Goal: Task Accomplishment & Management: Use online tool/utility

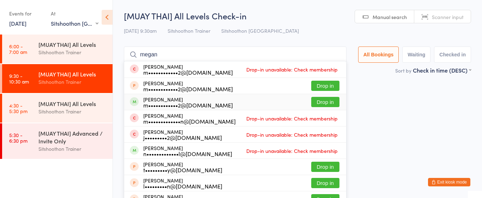
type input "megan"
click at [317, 102] on button "Drop in" at bounding box center [325, 102] width 28 height 10
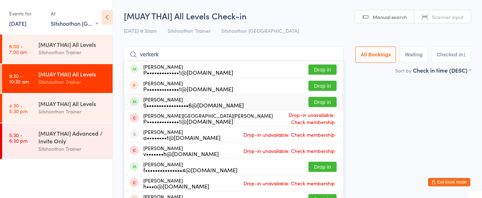
type input "verkerk"
click at [330, 105] on button "Drop in" at bounding box center [322, 102] width 28 height 10
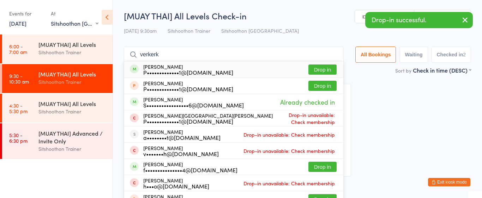
type input "verkerk"
click at [322, 72] on button "Drop in" at bounding box center [322, 70] width 28 height 10
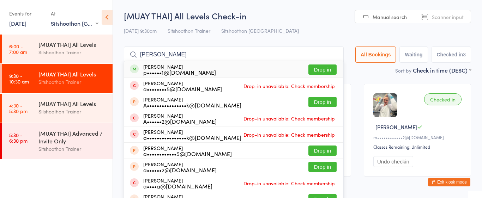
type input "[PERSON_NAME]"
click at [320, 67] on button "Drop in" at bounding box center [322, 70] width 28 height 10
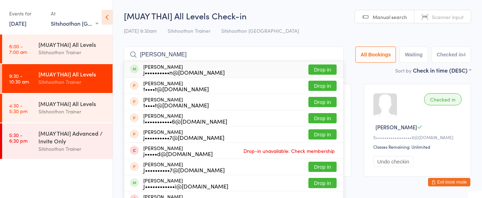
type input "[PERSON_NAME]"
click at [322, 72] on button "Drop in" at bounding box center [322, 70] width 28 height 10
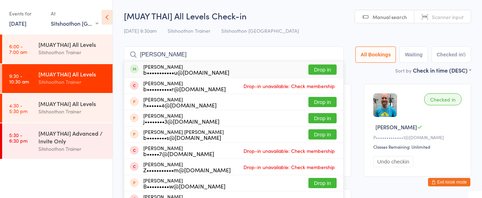
type input "[PERSON_NAME]"
click at [315, 69] on button "Drop in" at bounding box center [322, 70] width 28 height 10
